Goal: Task Accomplishment & Management: Manage account settings

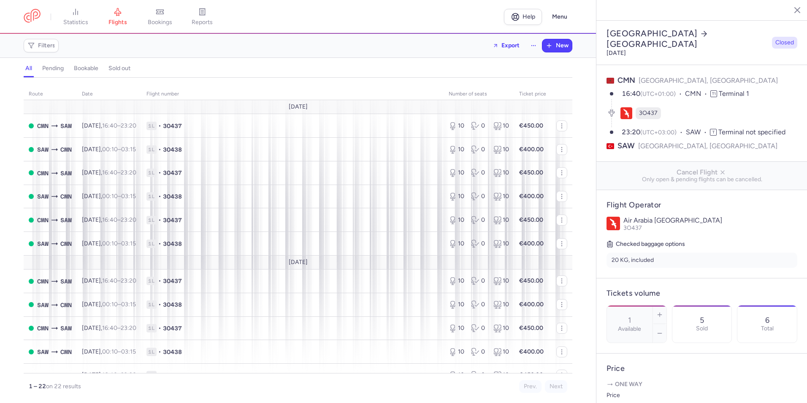
select select "days"
click at [83, 195] on span "[DATE] 00:10 – 03:15 +0" at bounding box center [109, 195] width 54 height 7
type input "10"
type input "2"
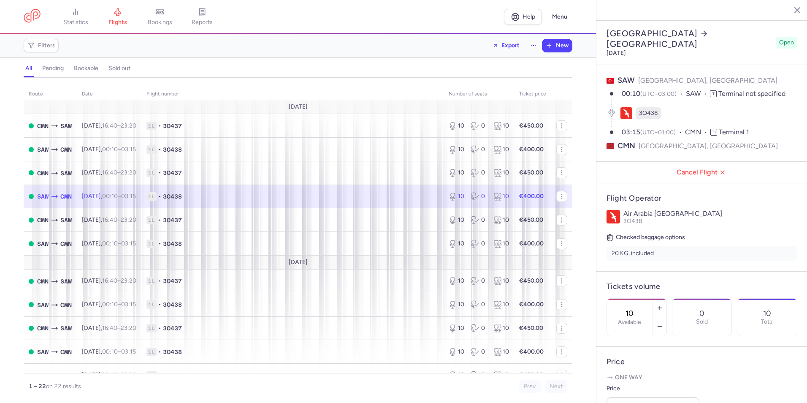
click at [384, 196] on span "1L • 3O438" at bounding box center [292, 196] width 292 height 8
click at [666, 317] on button "button" at bounding box center [660, 326] width 14 height 19
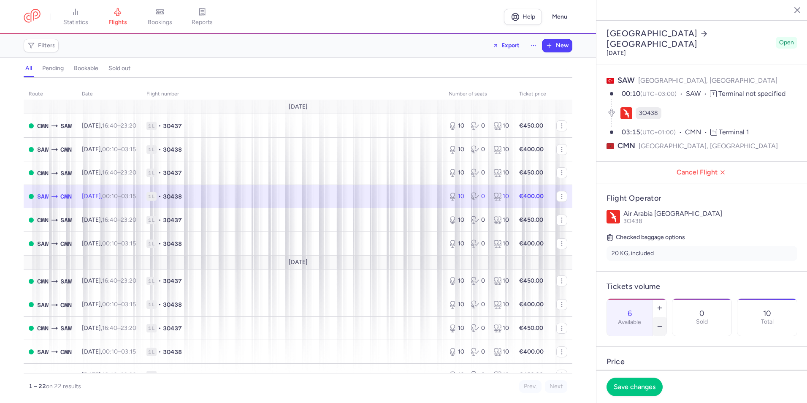
click at [666, 317] on button "button" at bounding box center [660, 326] width 14 height 19
click at [666, 298] on button "button" at bounding box center [660, 307] width 14 height 19
type input "5"
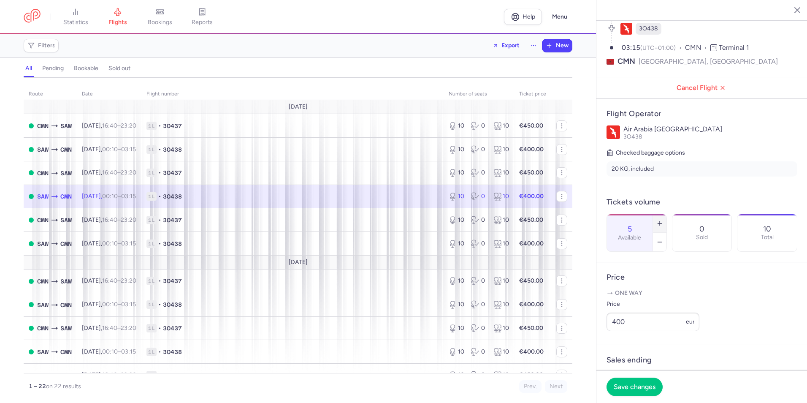
scroll to position [127, 0]
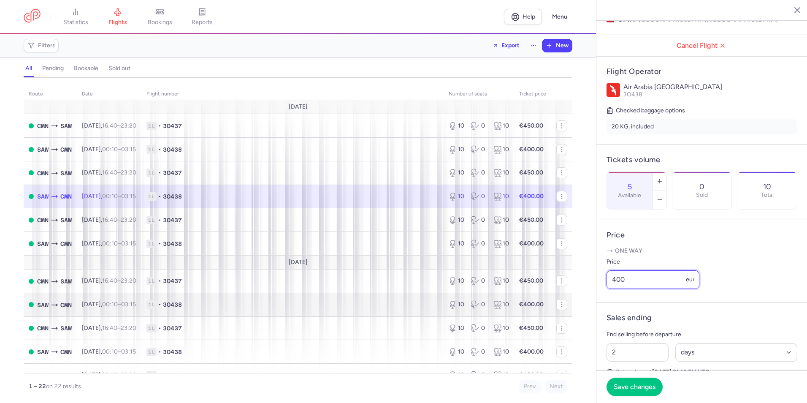
drag, startPoint x: 644, startPoint y: 292, endPoint x: 538, endPoint y: 292, distance: 105.1
click at [538, 292] on div "statistics flights bookings reports Help Menu Filters Export New all pending bo…" at bounding box center [403, 201] width 807 height 403
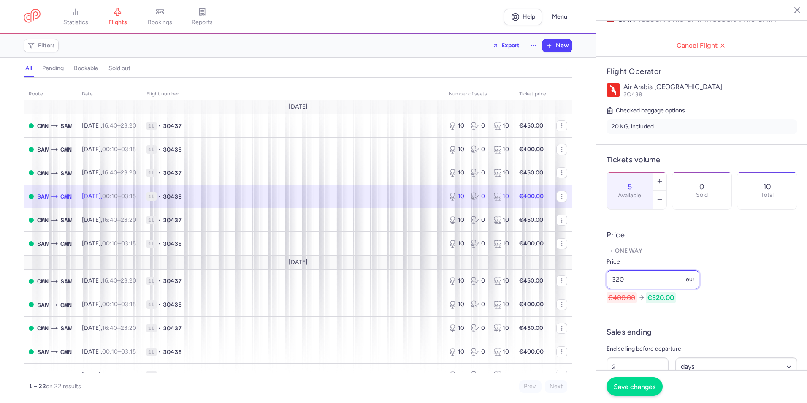
type input "320"
click at [630, 384] on span "Save changes" at bounding box center [635, 386] width 42 height 8
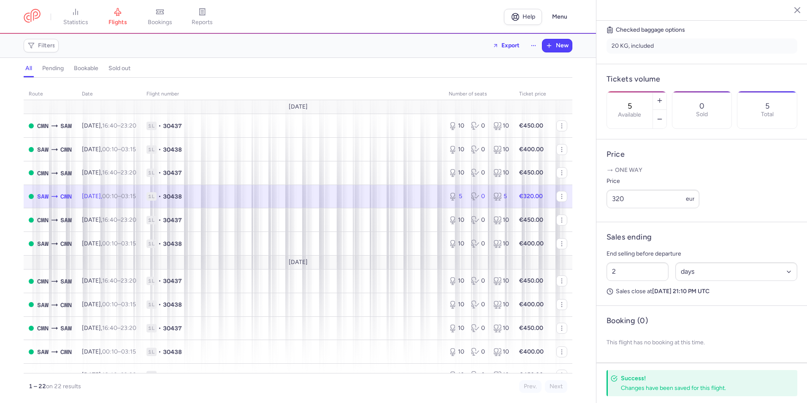
scroll to position [0, 0]
